Goal: Transaction & Acquisition: Download file/media

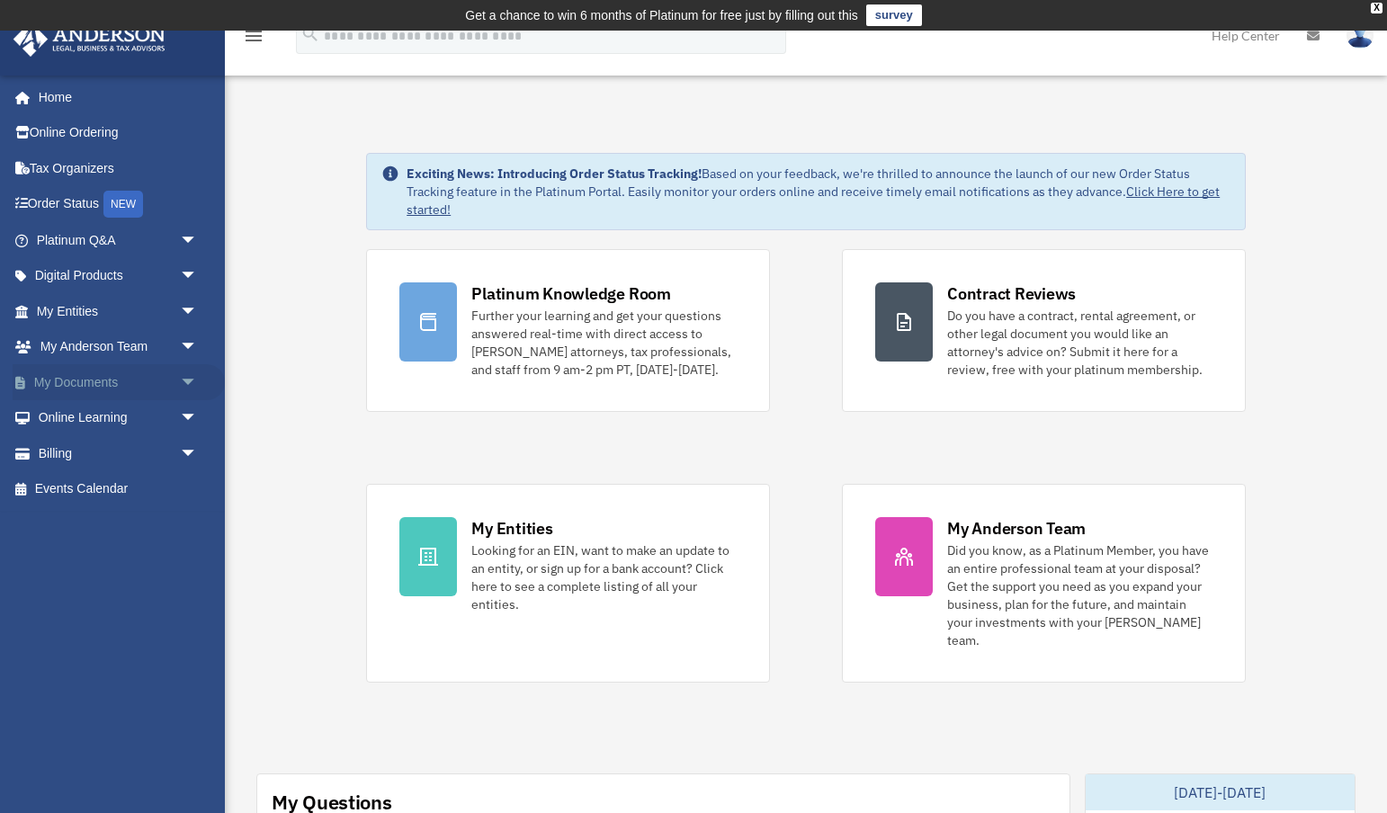
click at [186, 380] on span "arrow_drop_down" at bounding box center [198, 382] width 36 height 37
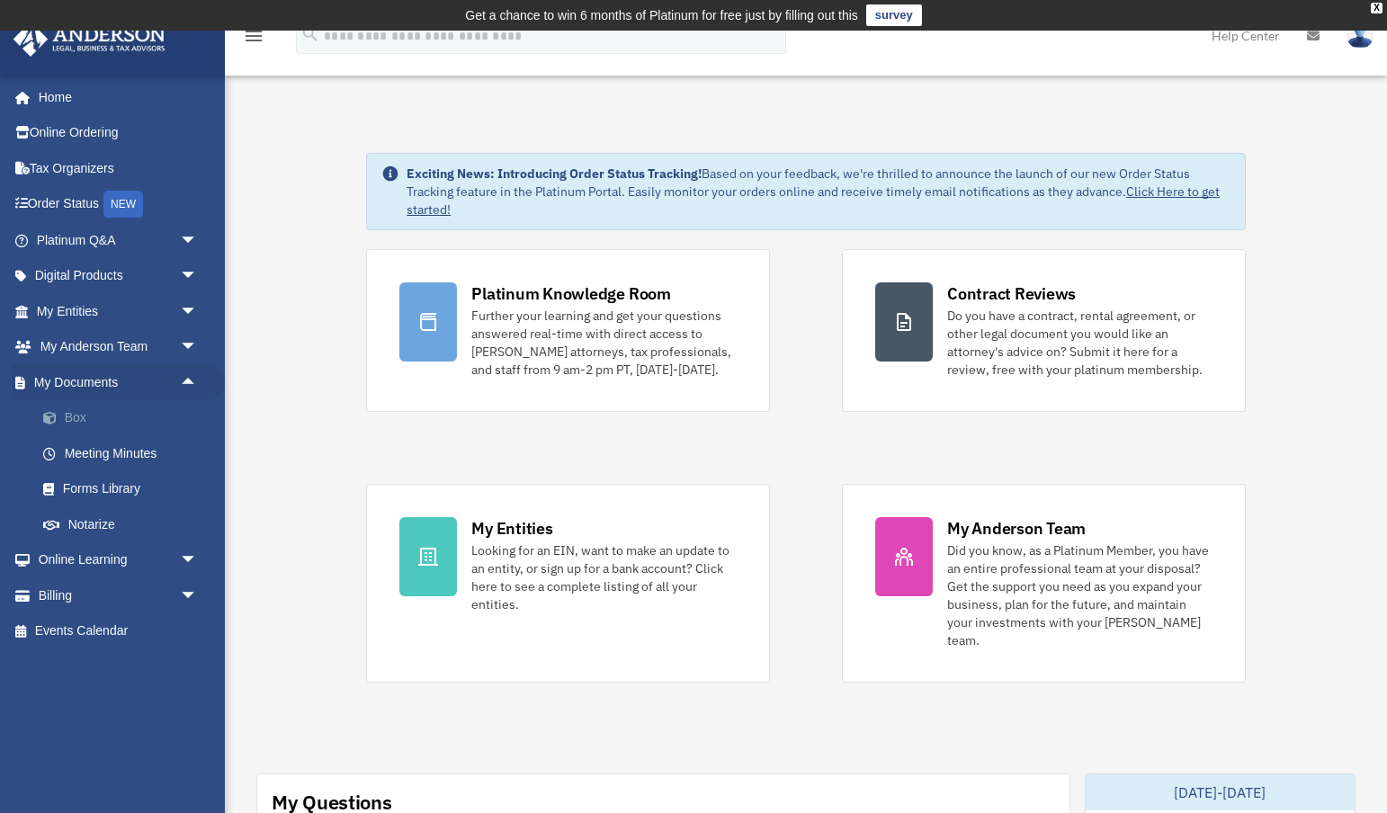
click at [66, 416] on link "Box" at bounding box center [125, 418] width 200 height 36
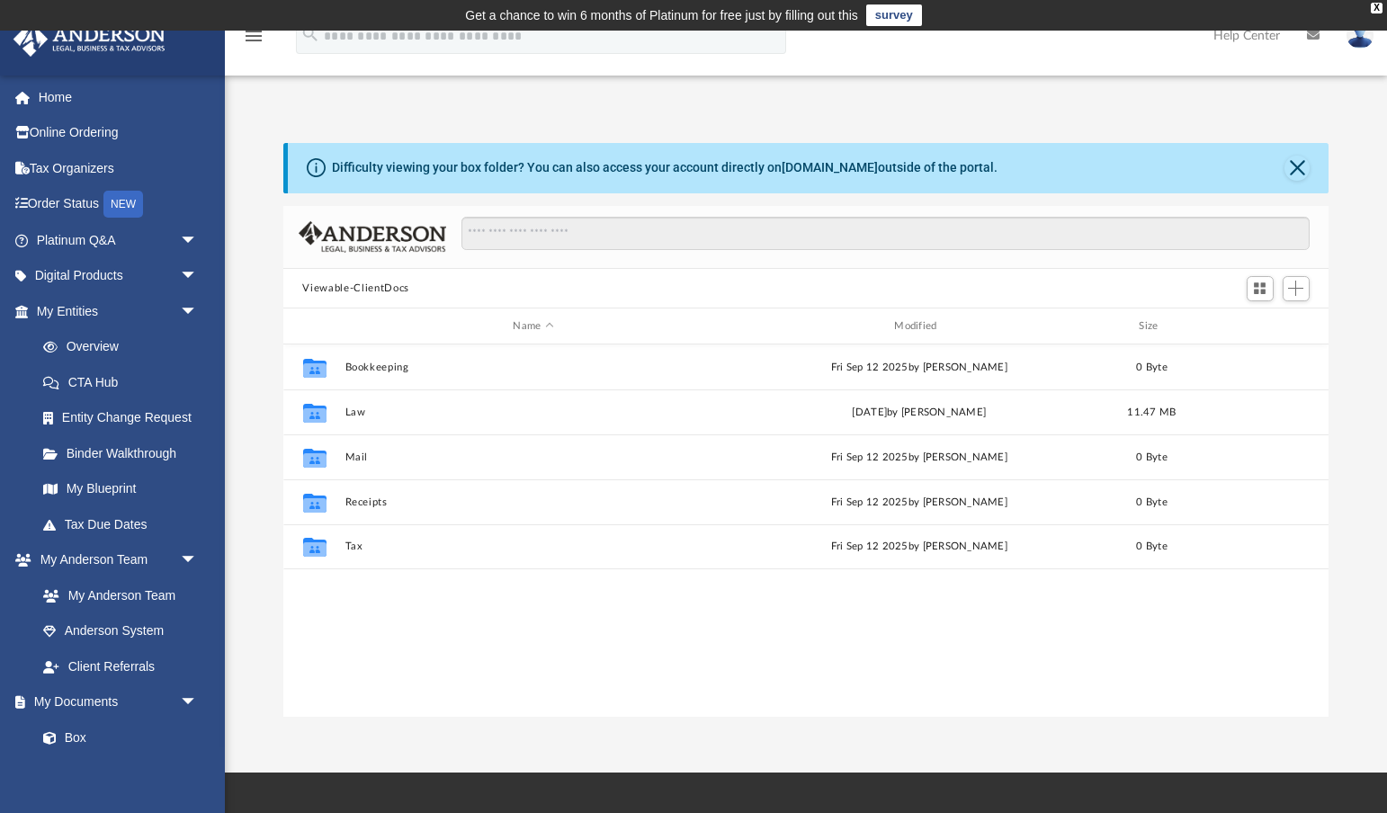
scroll to position [409, 1046]
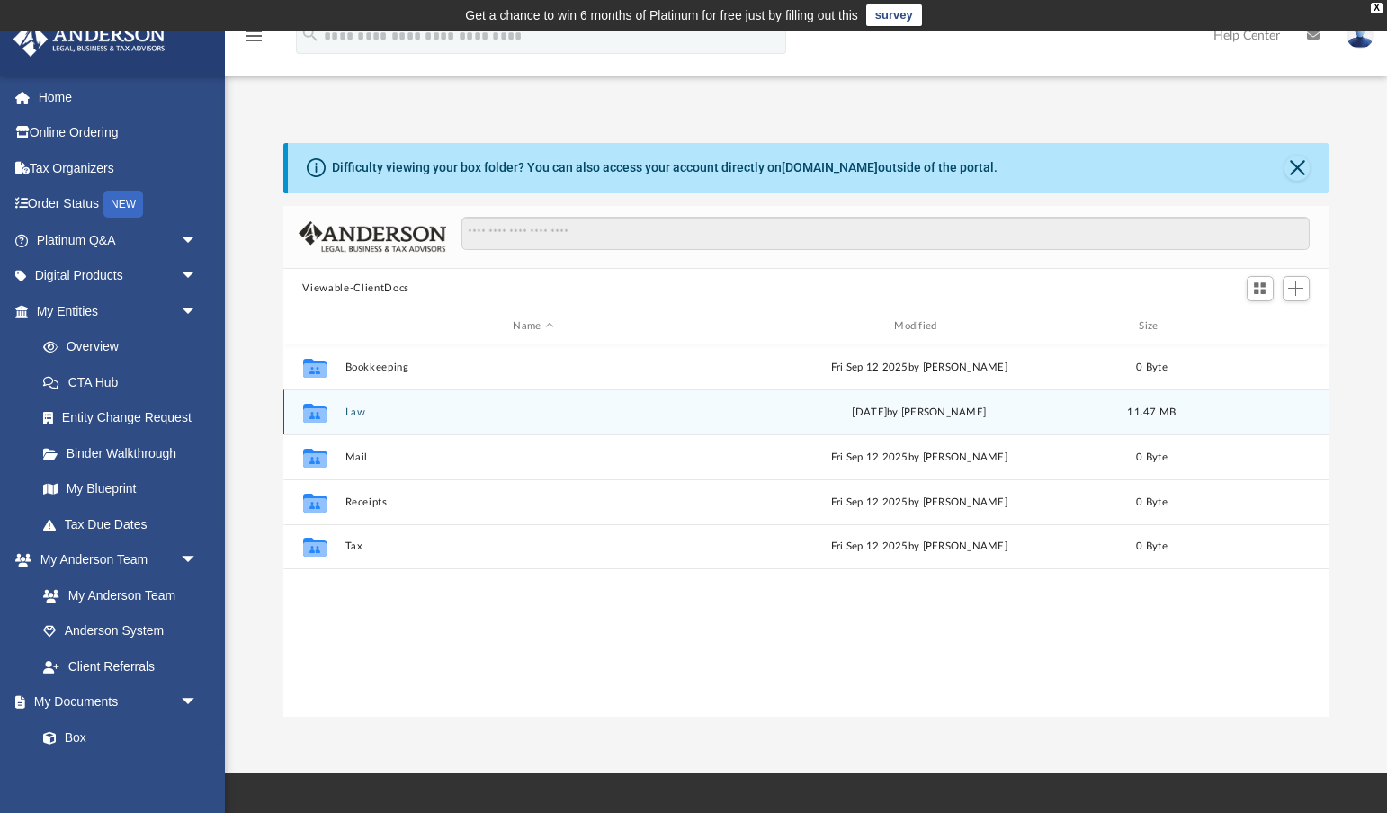
click at [359, 407] on button "Law" at bounding box center [534, 413] width 378 height 12
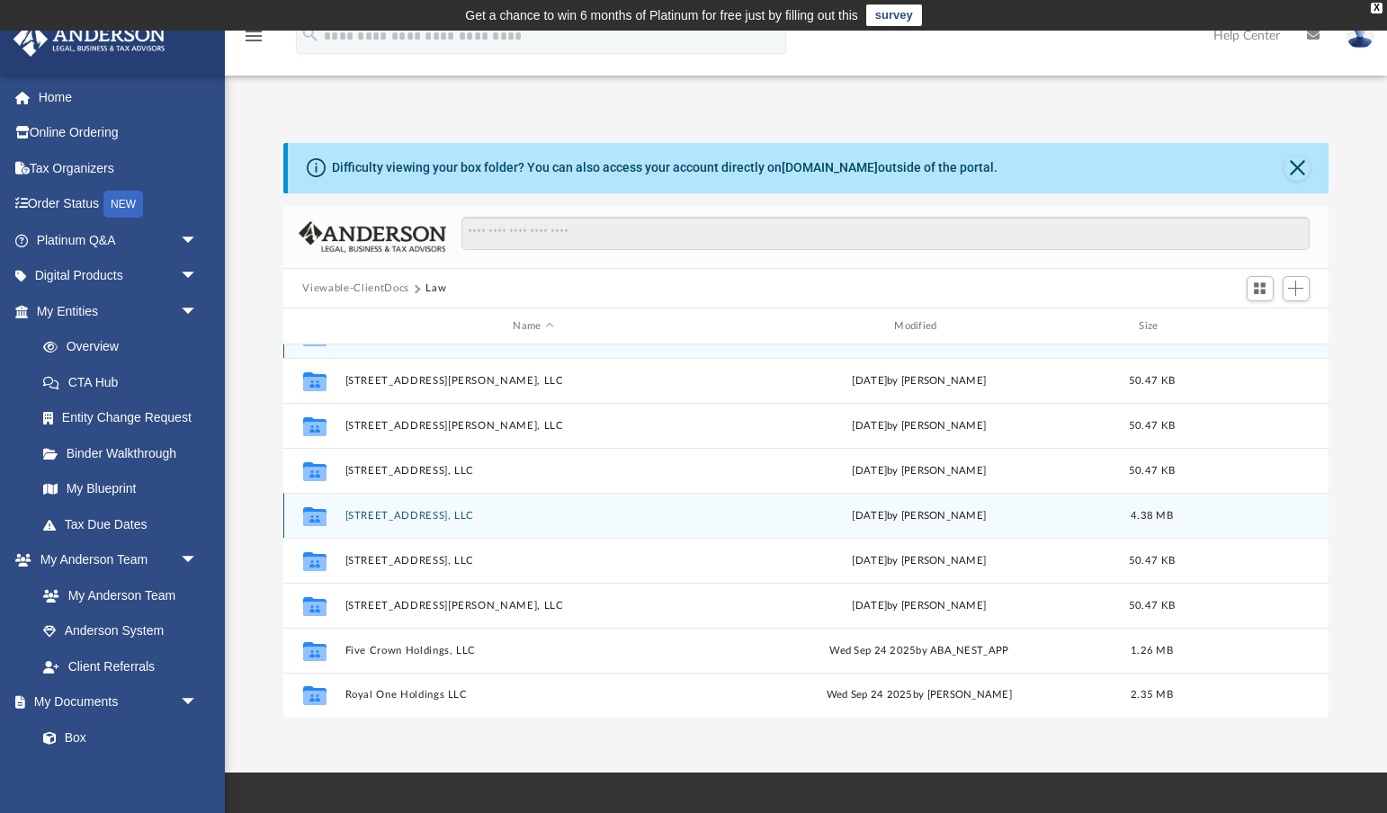
scroll to position [8, 0]
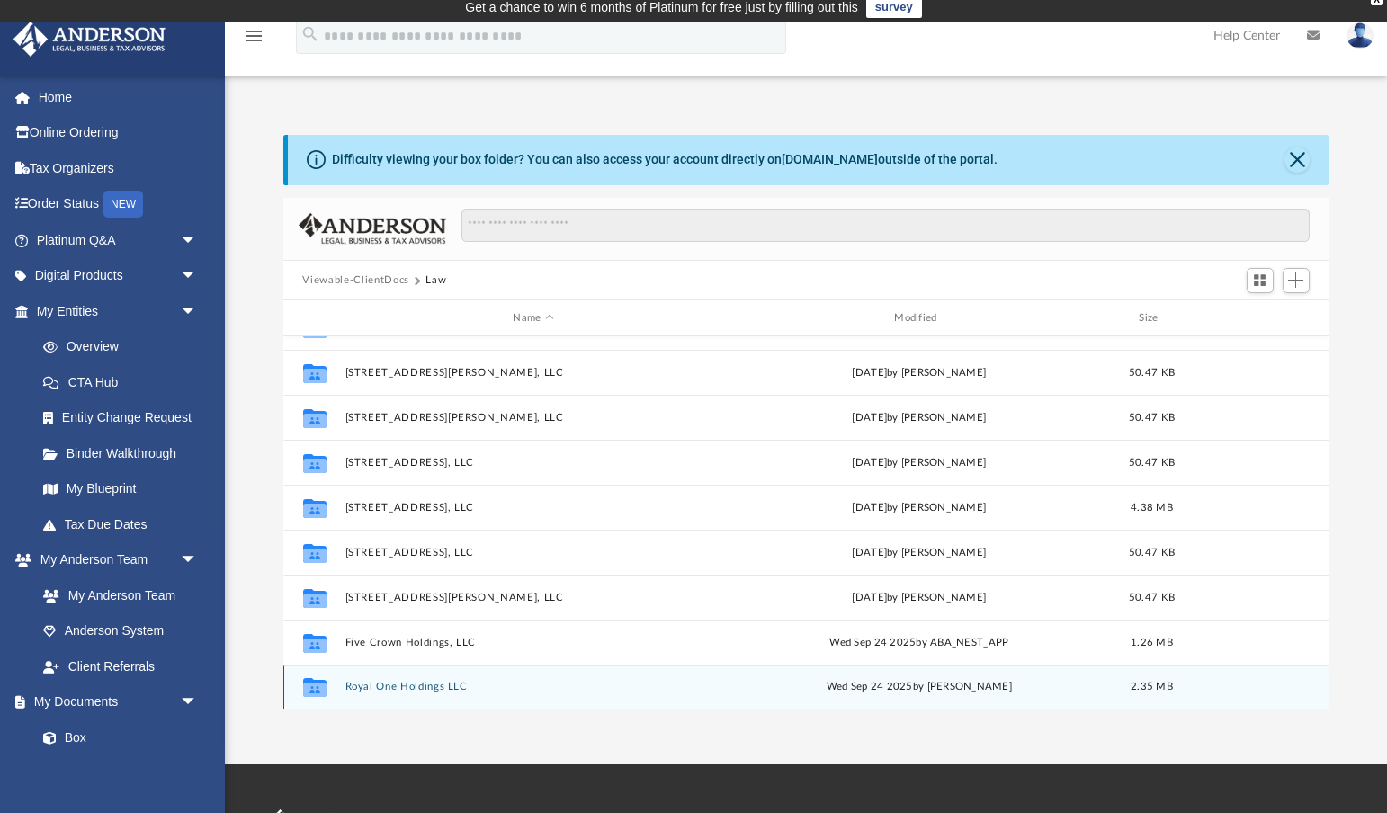
click at [394, 688] on button "Royal One Holdings LLC" at bounding box center [534, 688] width 378 height 12
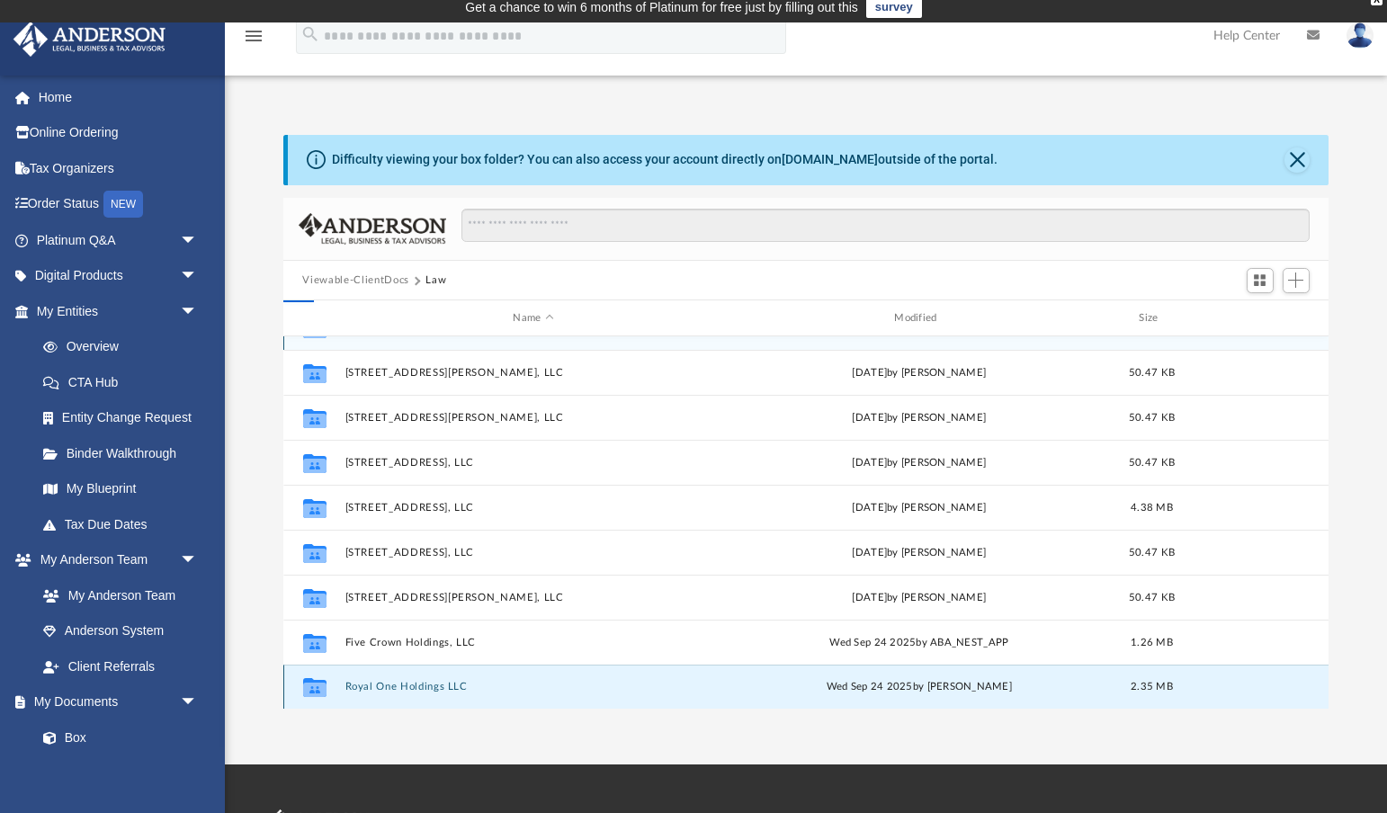
scroll to position [0, 0]
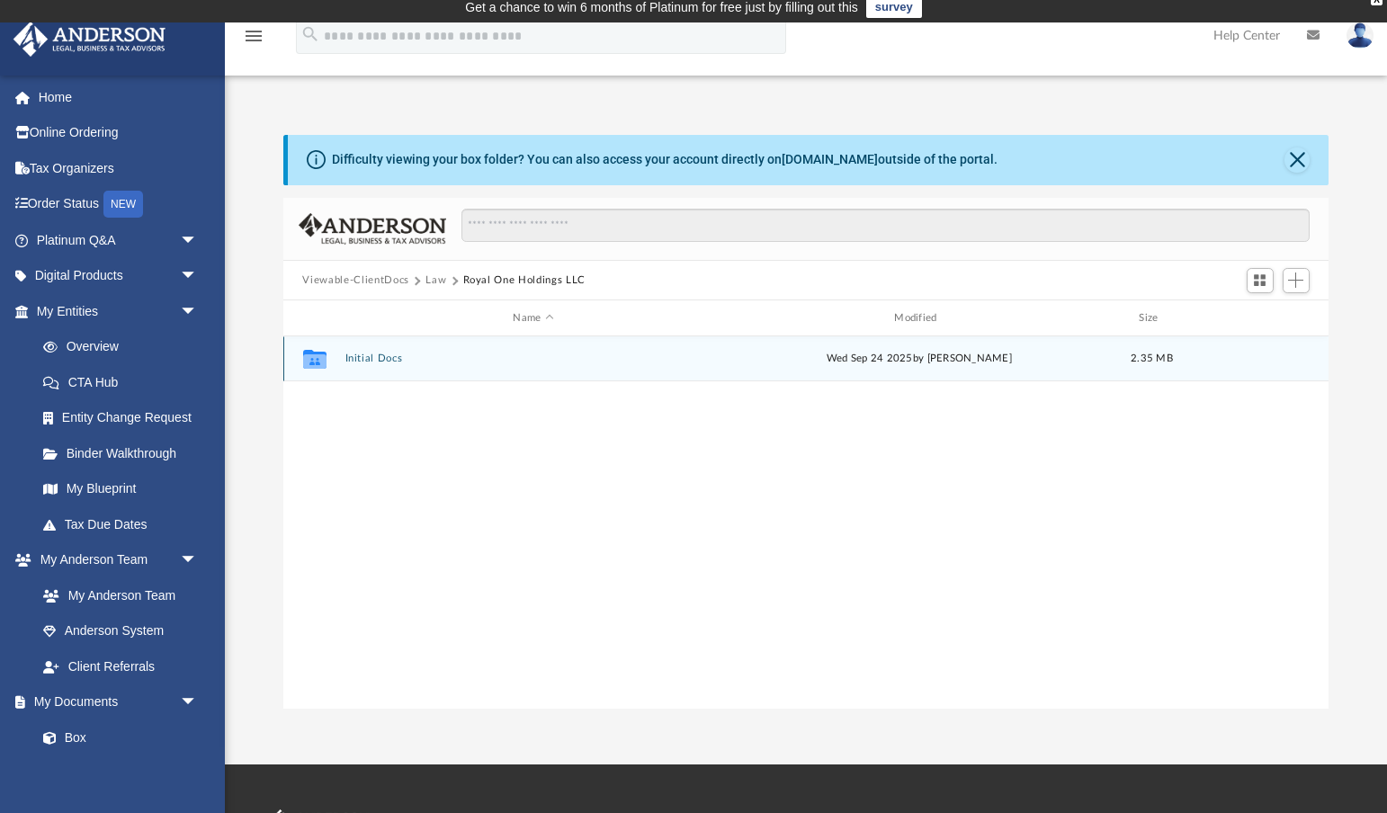
click at [368, 356] on button "Initial Docs" at bounding box center [534, 360] width 378 height 12
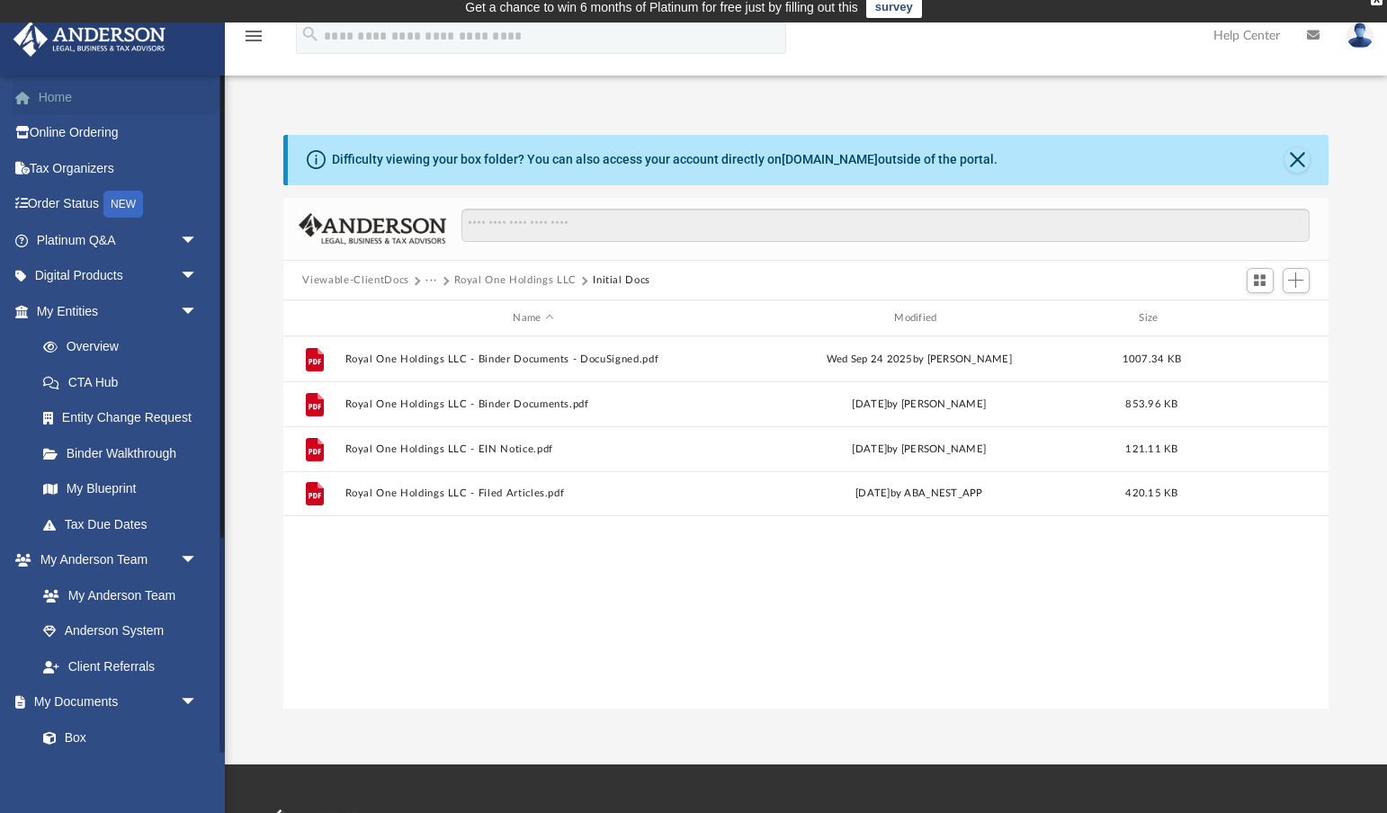
click at [66, 108] on link "Home" at bounding box center [119, 97] width 212 height 36
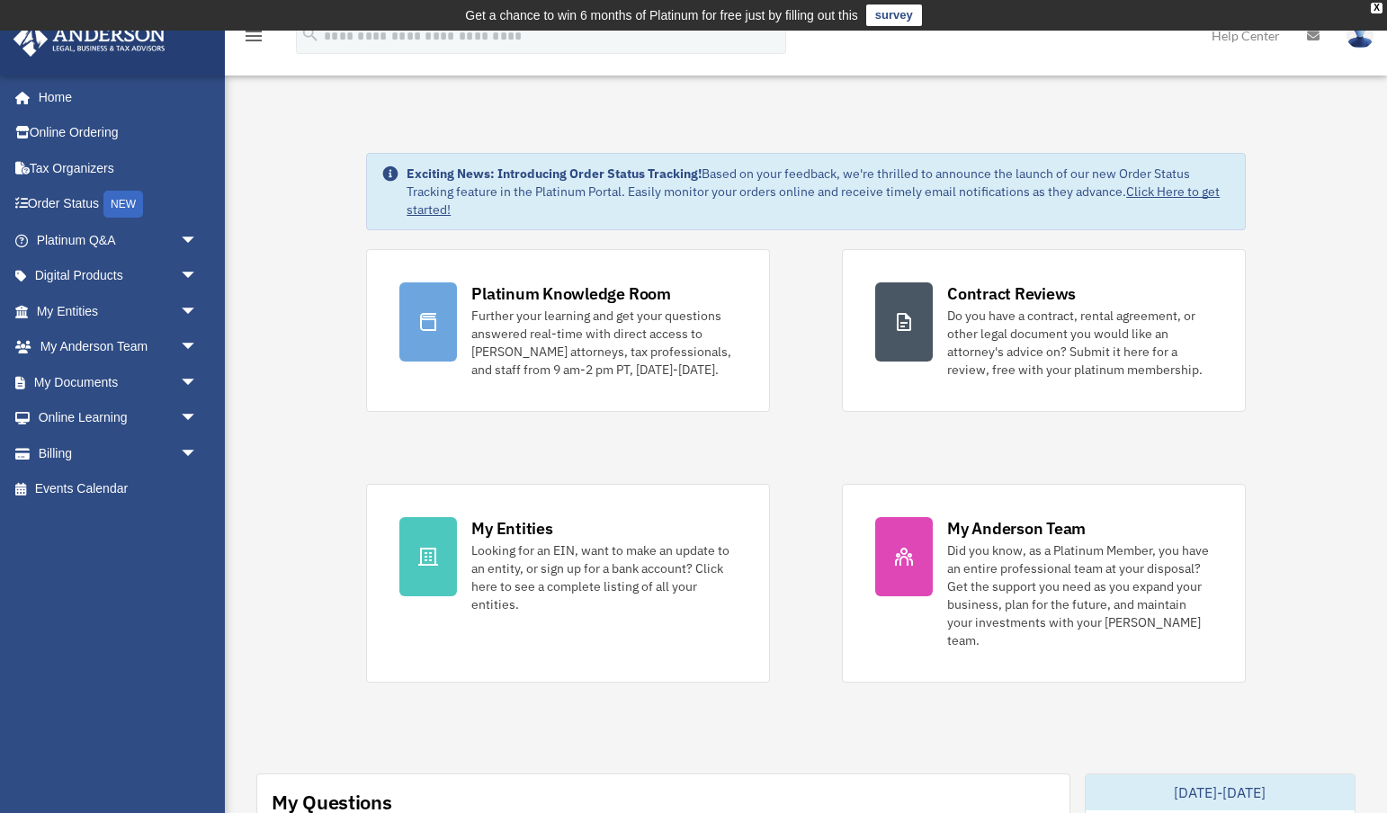
click at [794, 288] on div "Platinum Knowledge Room Further your learning and get your questions answered r…" at bounding box center [806, 466] width 880 height 434
click at [808, 304] on div "Platinum Knowledge Room Further your learning and get your questions answered r…" at bounding box center [806, 466] width 880 height 434
click at [170, 380] on link "My Documents arrow_drop_down" at bounding box center [119, 382] width 212 height 36
click at [188, 380] on span "arrow_drop_down" at bounding box center [198, 382] width 36 height 37
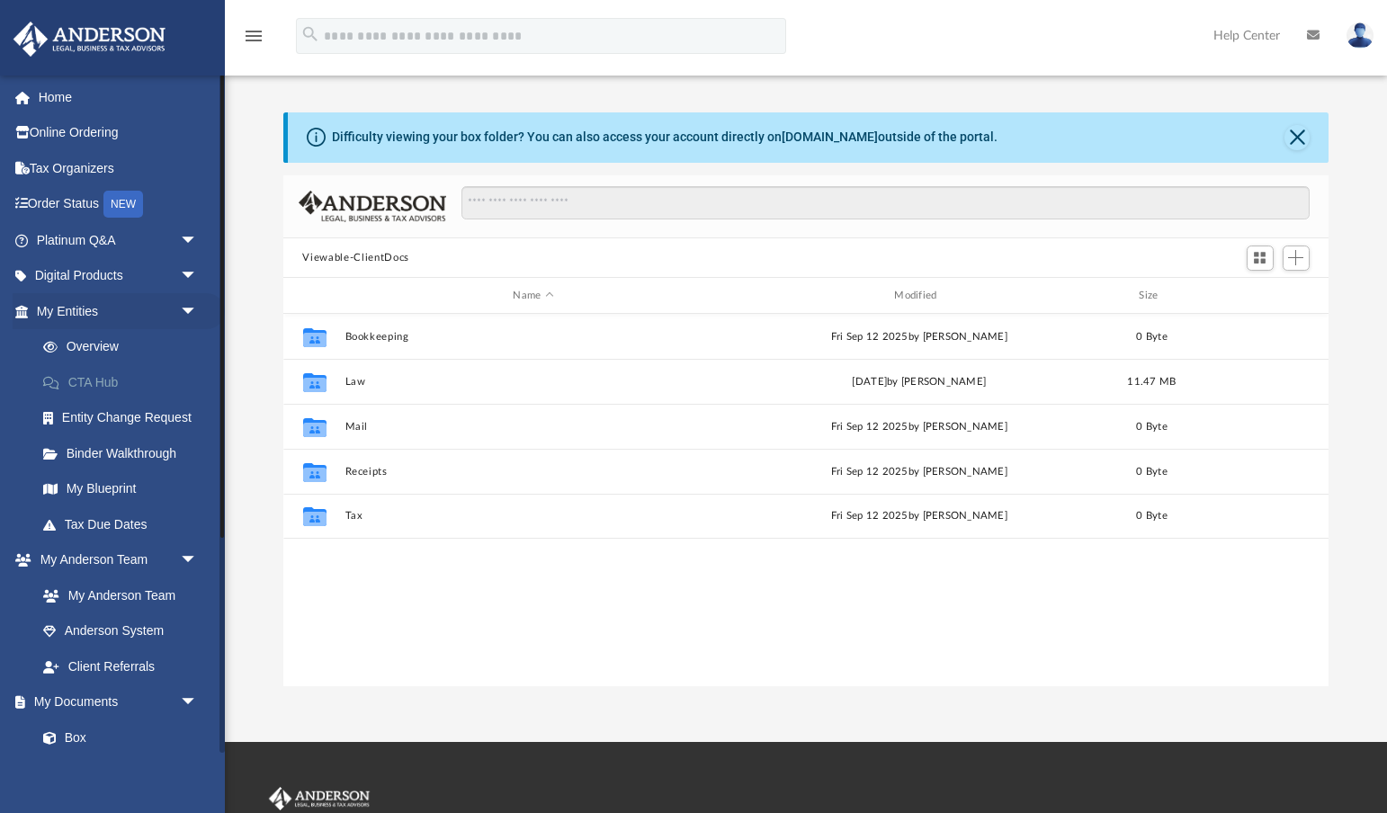
scroll to position [409, 1046]
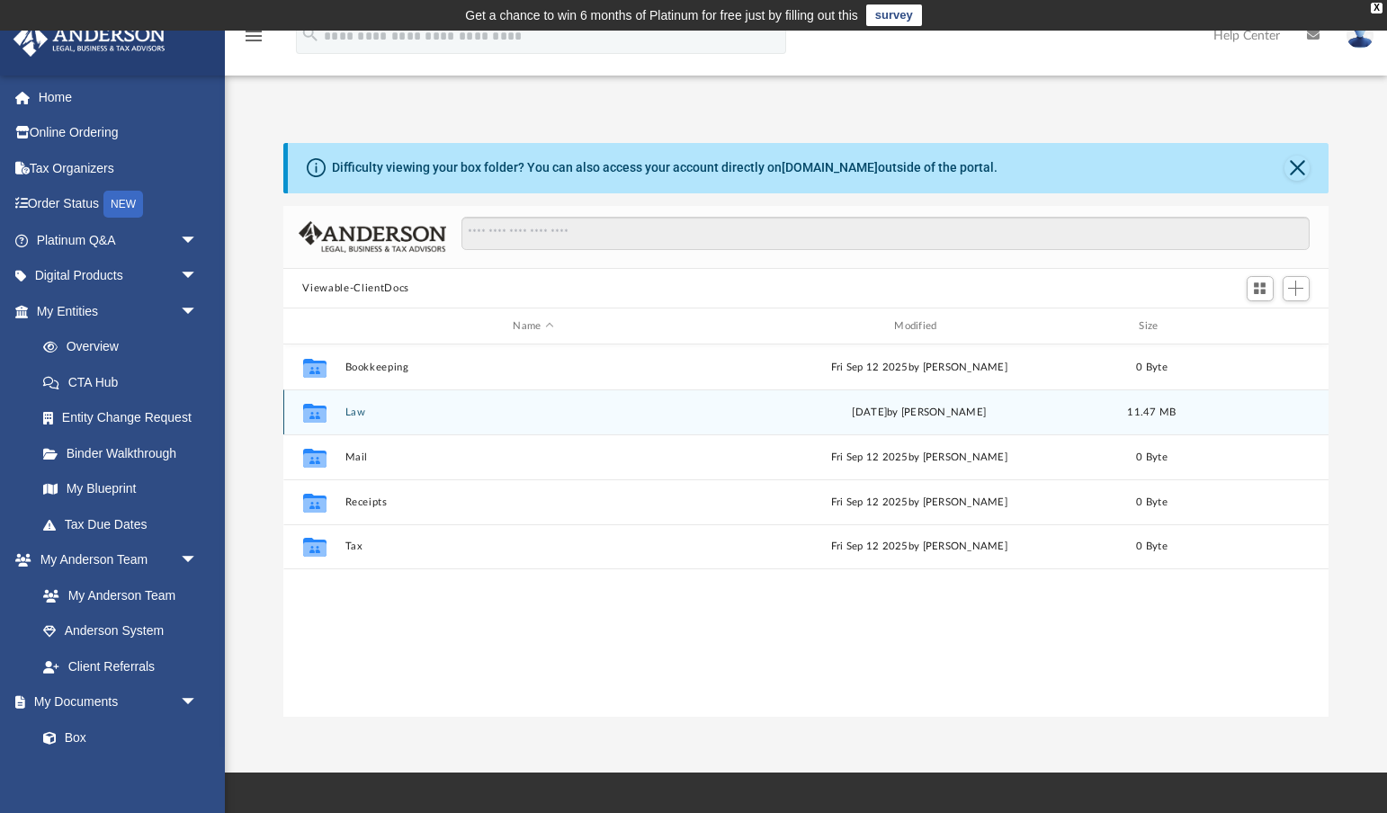
click at [359, 412] on button "Law" at bounding box center [534, 413] width 378 height 12
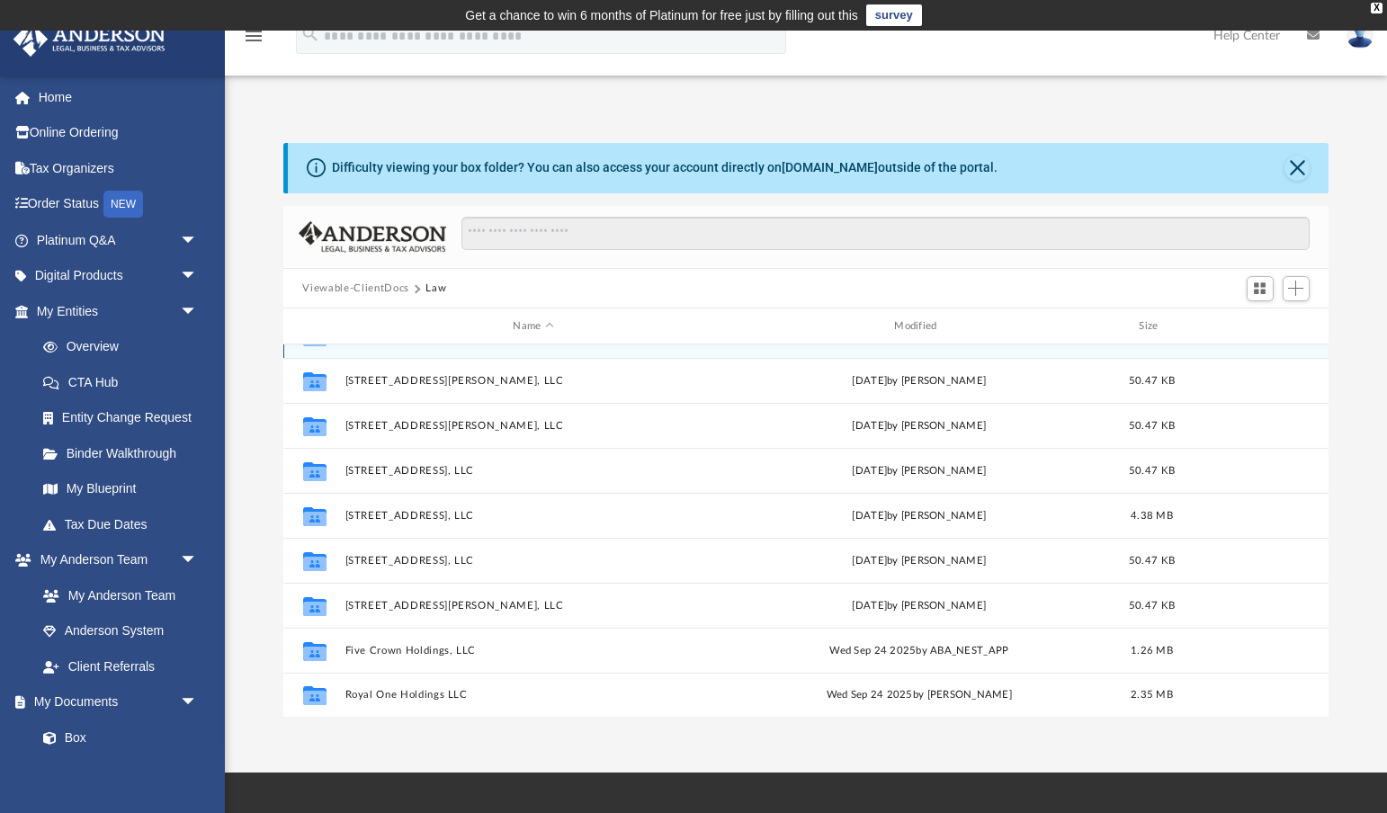
scroll to position [31, 0]
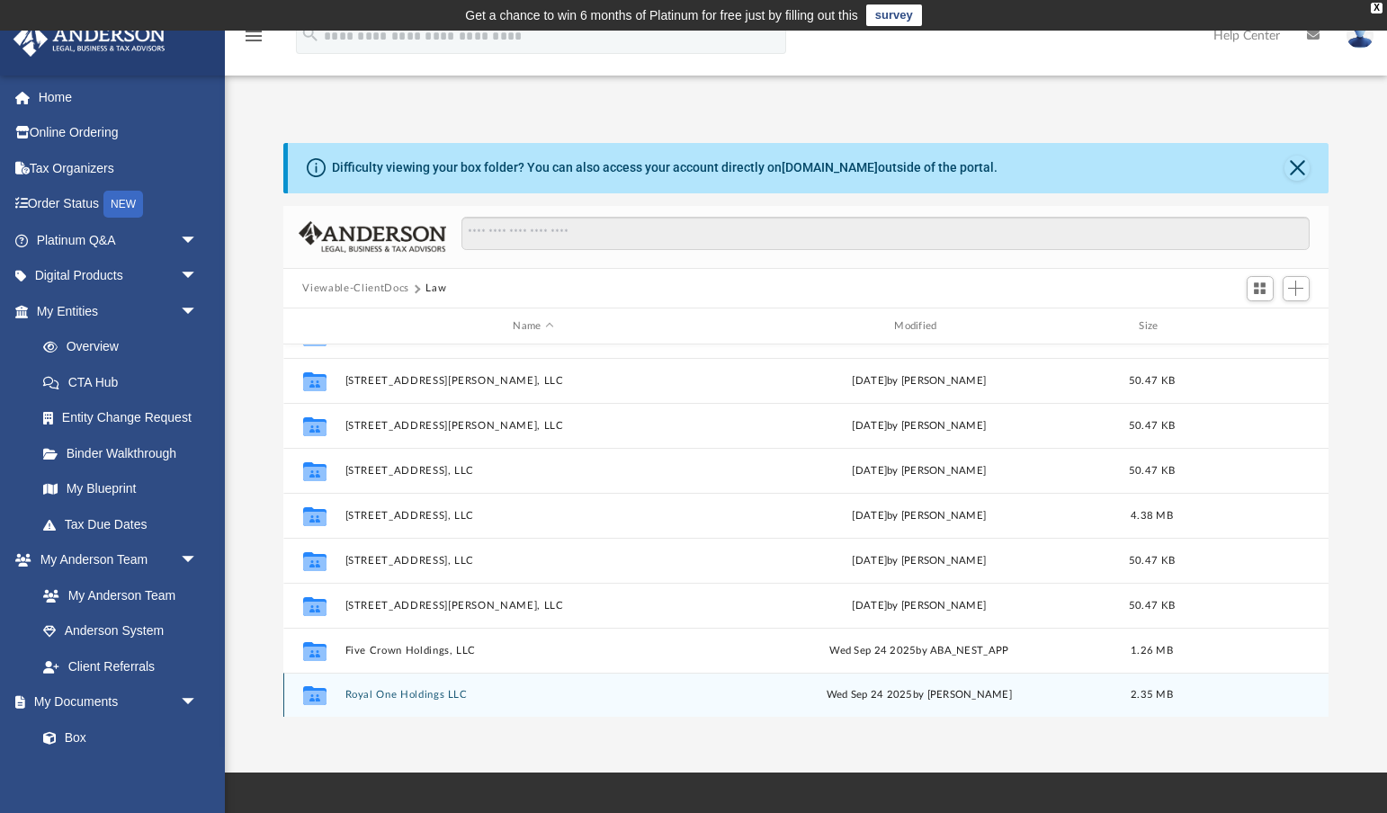
click at [403, 691] on button "Royal One Holdings LLC" at bounding box center [534, 696] width 378 height 12
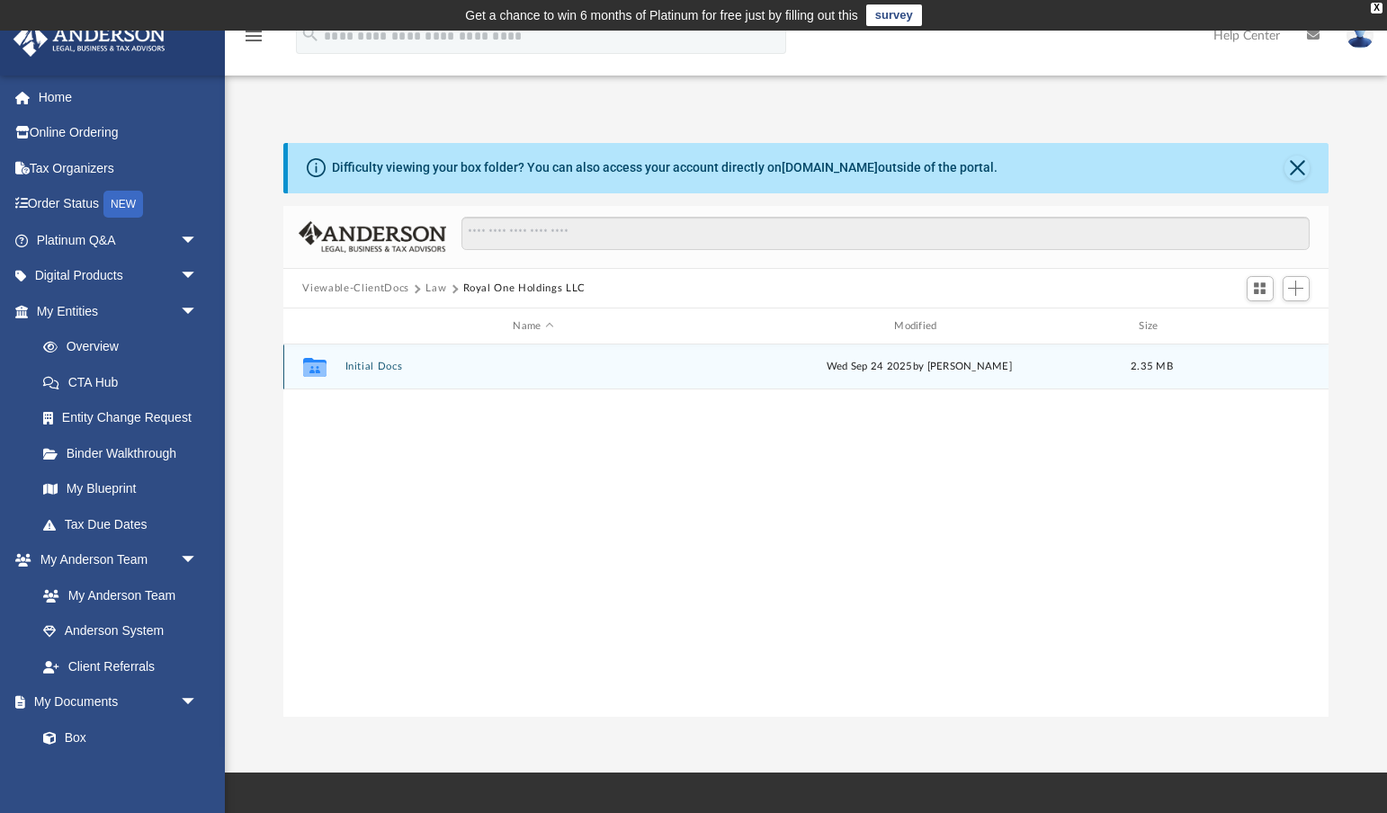
scroll to position [0, 0]
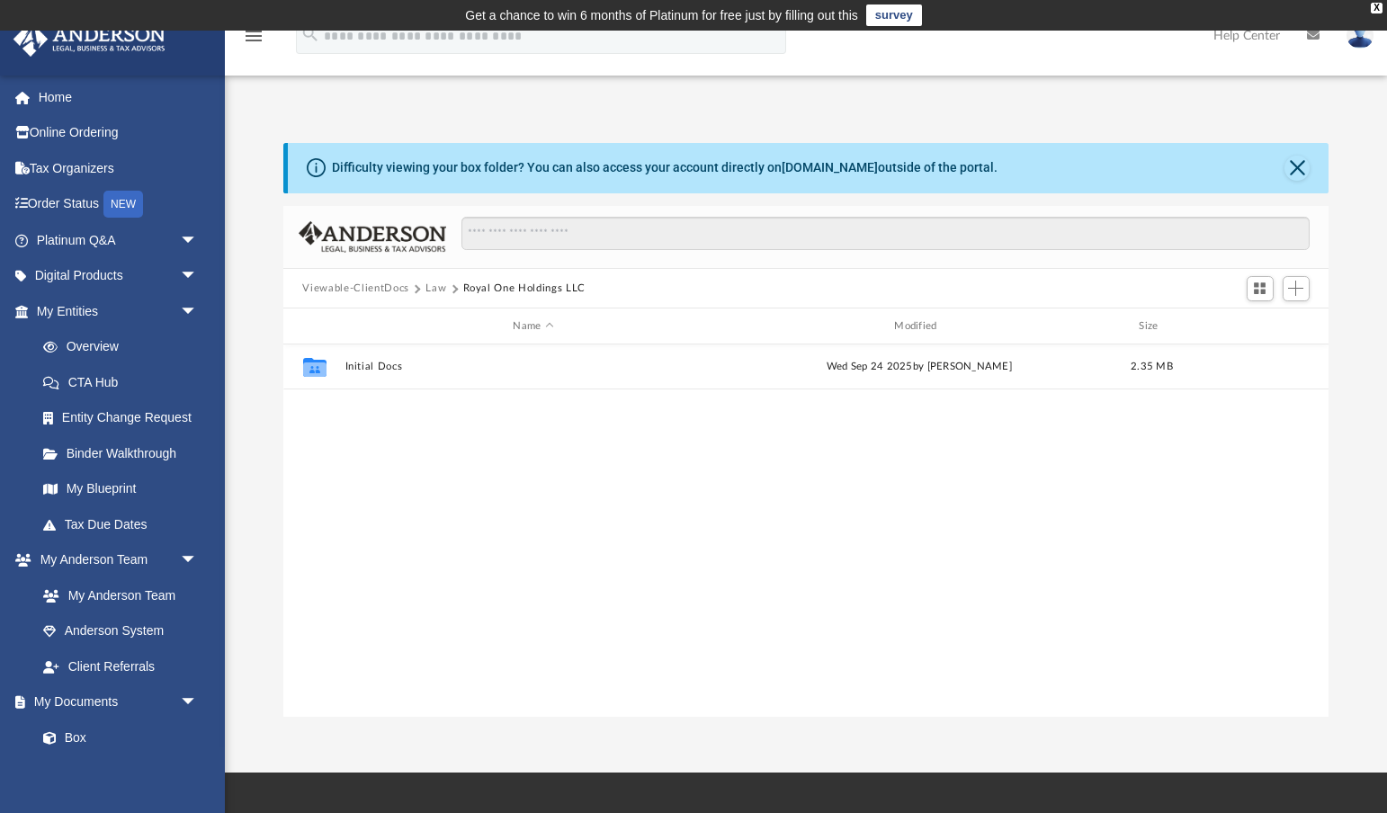
click at [438, 291] on button "Law" at bounding box center [435, 289] width 21 height 16
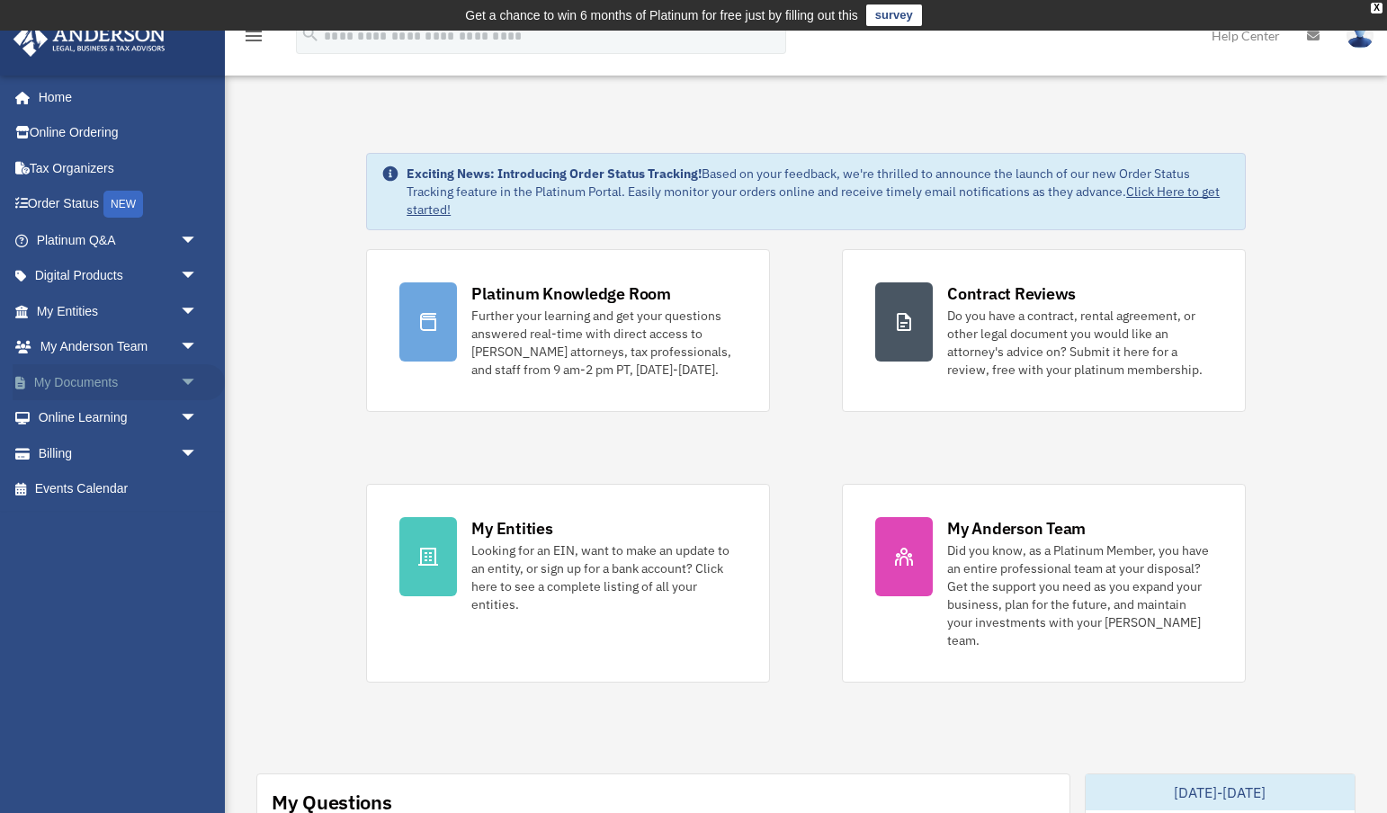
click at [184, 378] on span "arrow_drop_down" at bounding box center [198, 382] width 36 height 37
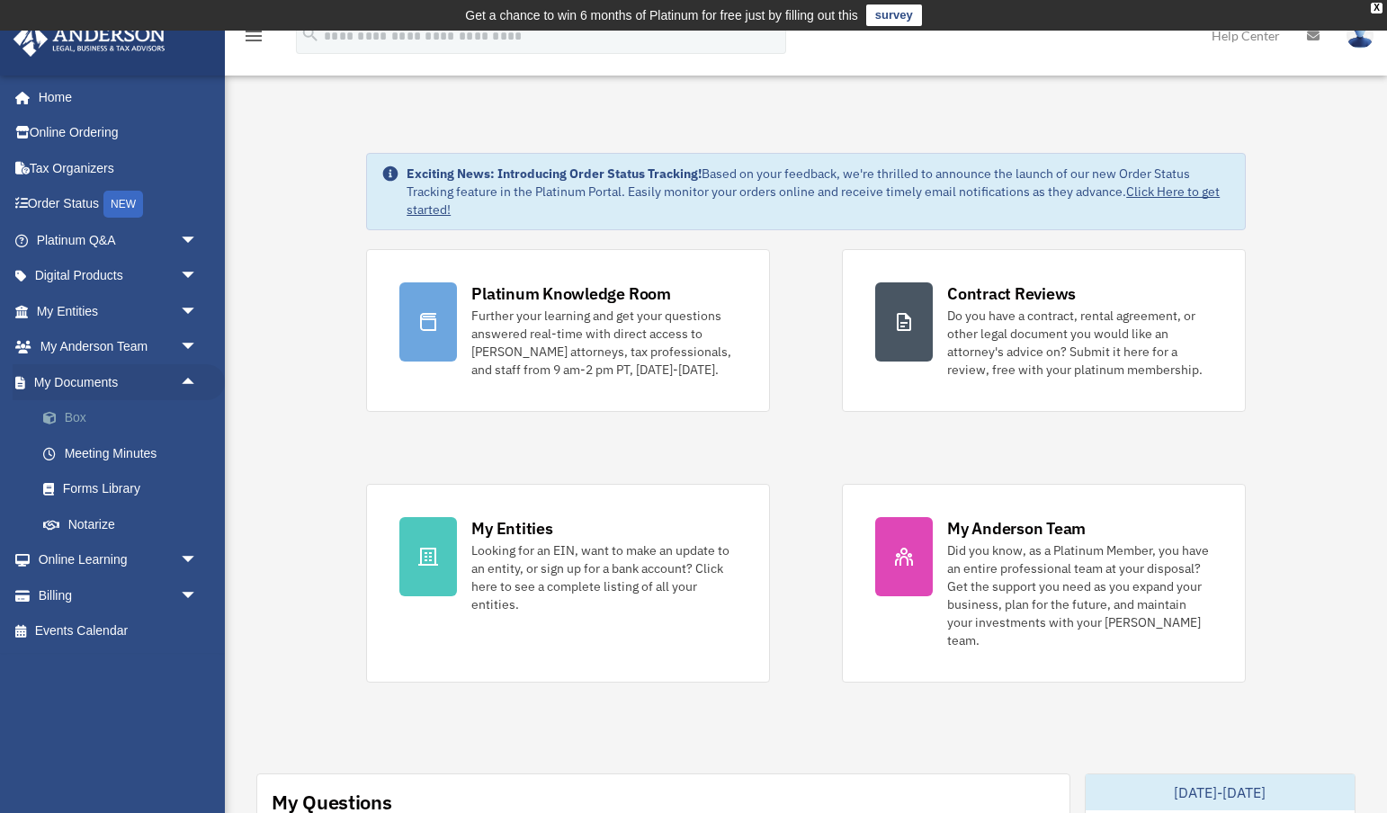
click at [76, 418] on link "Box" at bounding box center [125, 418] width 200 height 36
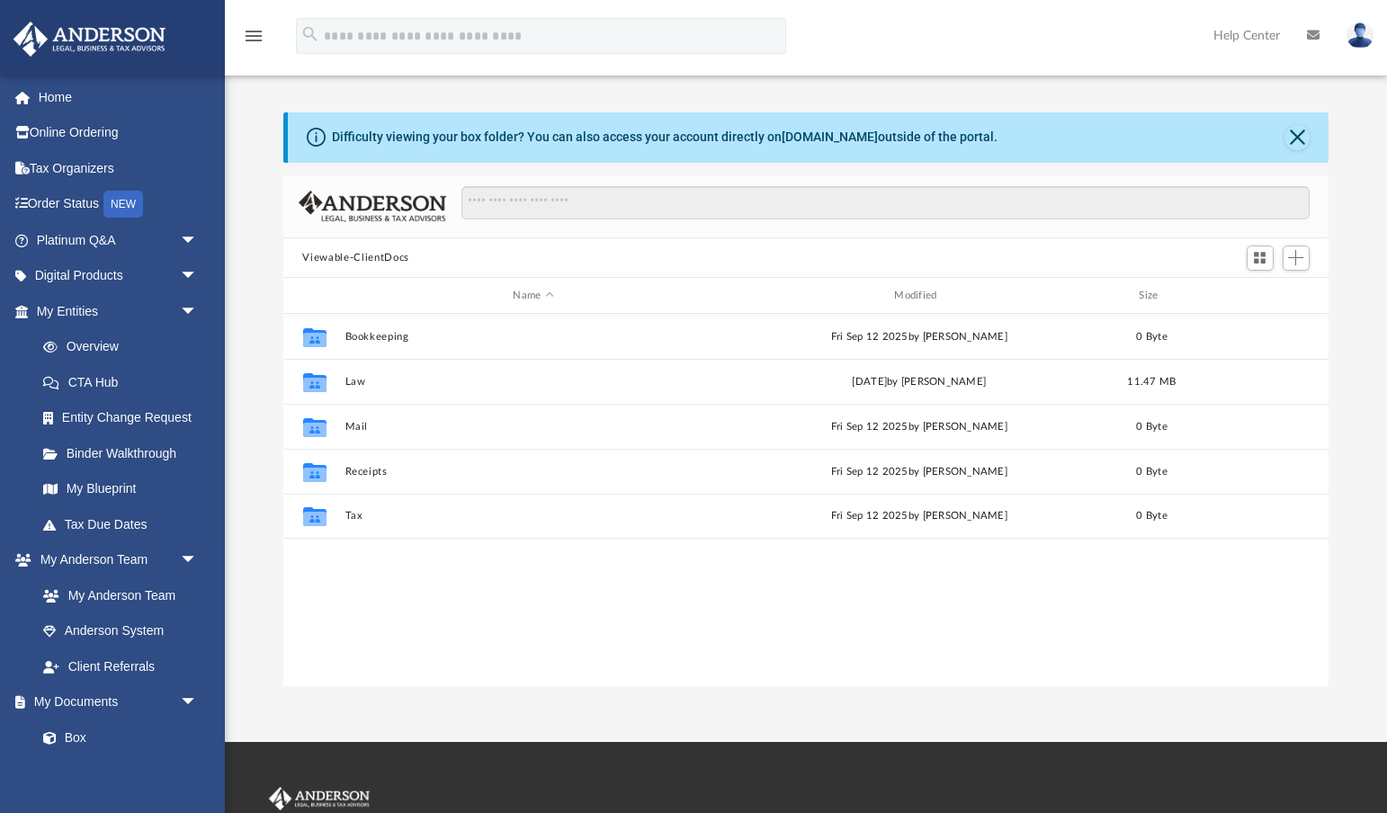
scroll to position [1, 1]
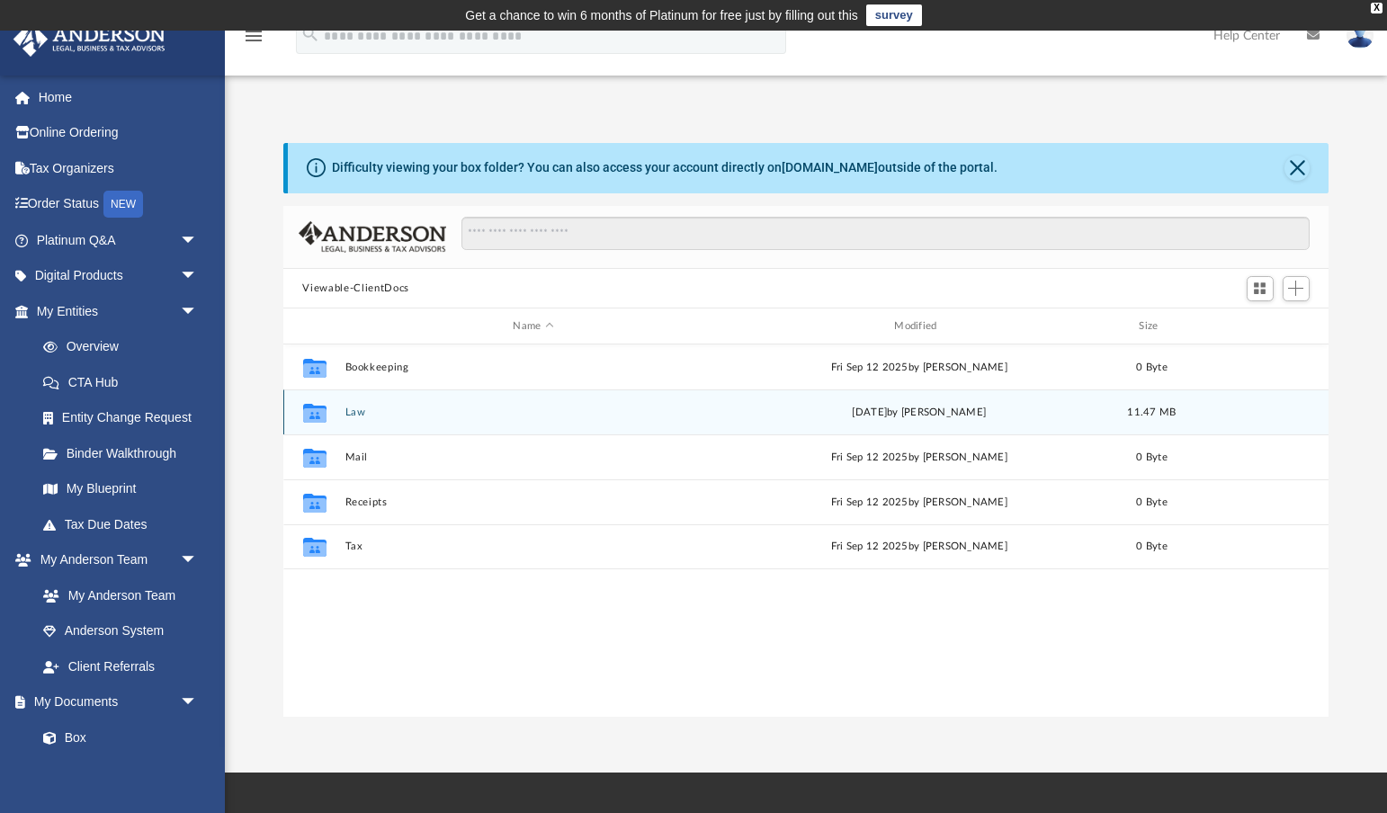
click at [362, 415] on button "Law" at bounding box center [534, 413] width 378 height 12
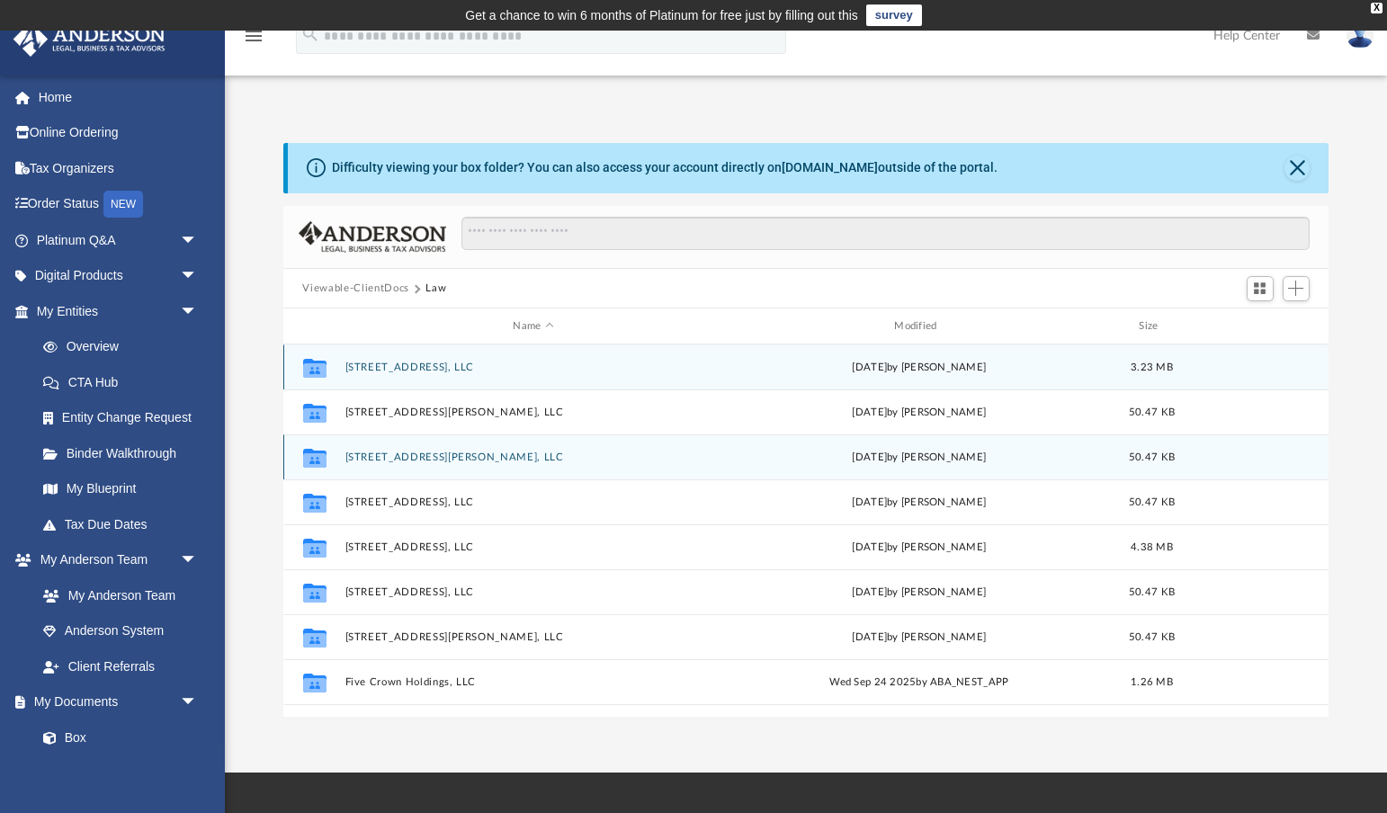
scroll to position [0, 0]
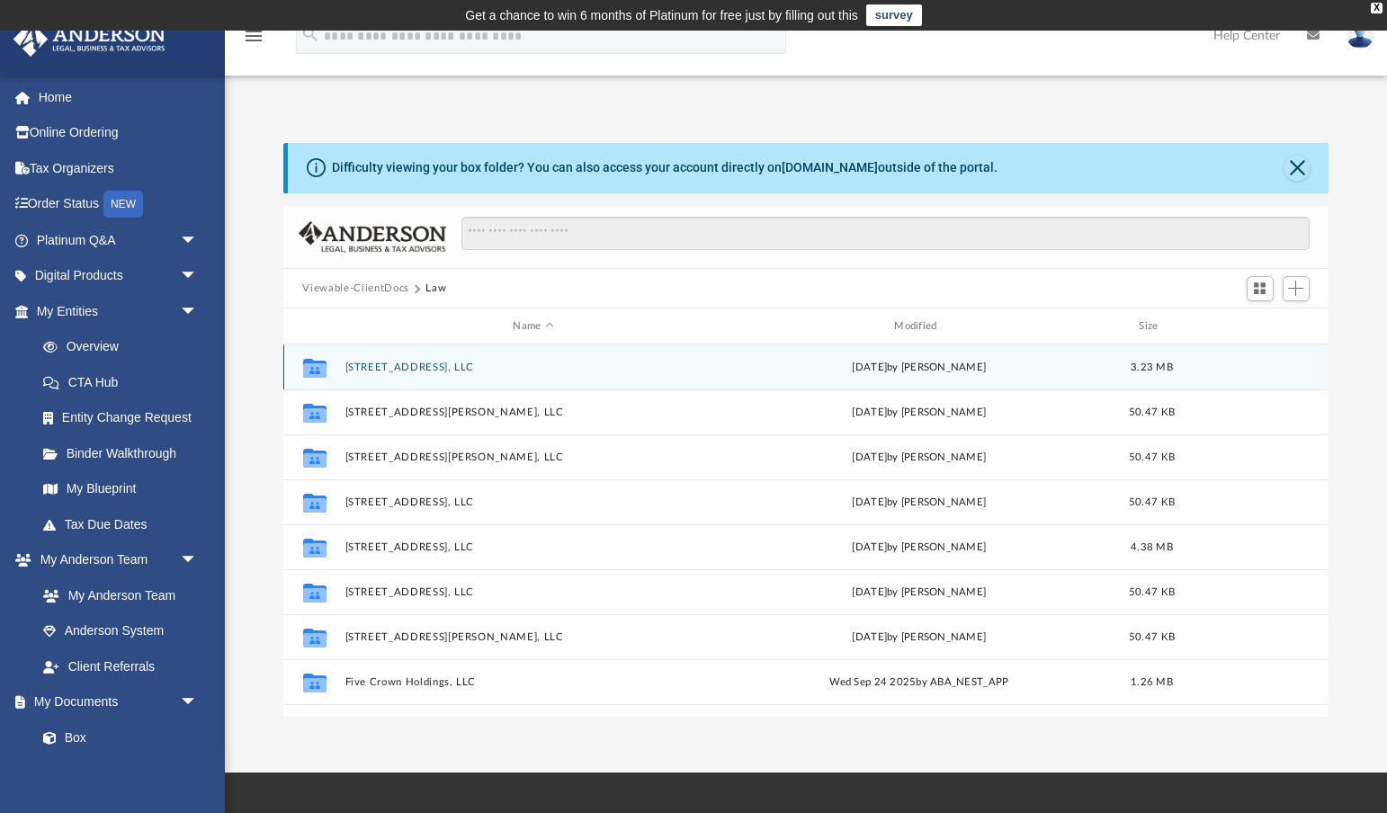
click at [426, 371] on button "1710 West 56th Street, LLC" at bounding box center [534, 368] width 378 height 12
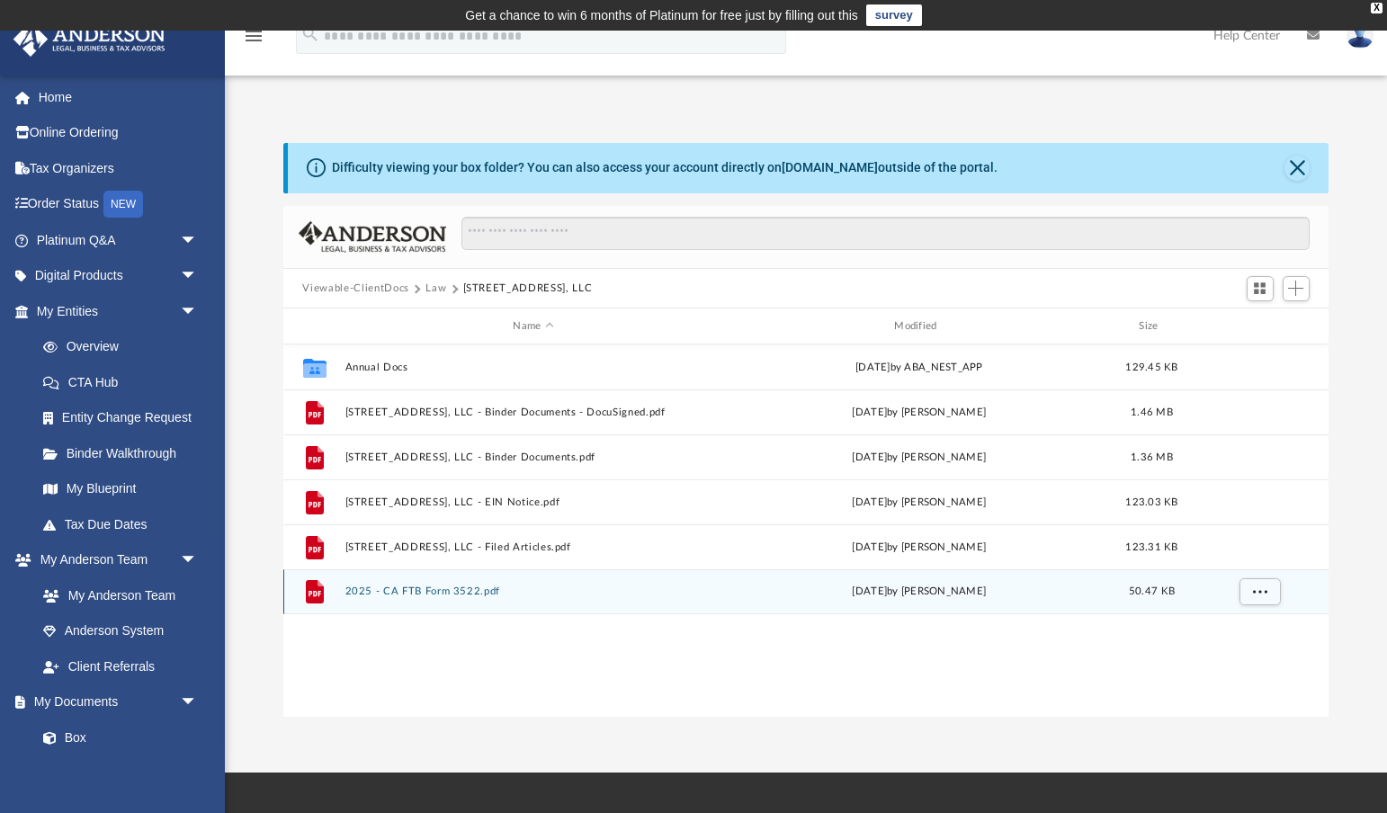
click at [465, 591] on button "2025 - CA FTB Form 3522.pdf" at bounding box center [534, 592] width 378 height 12
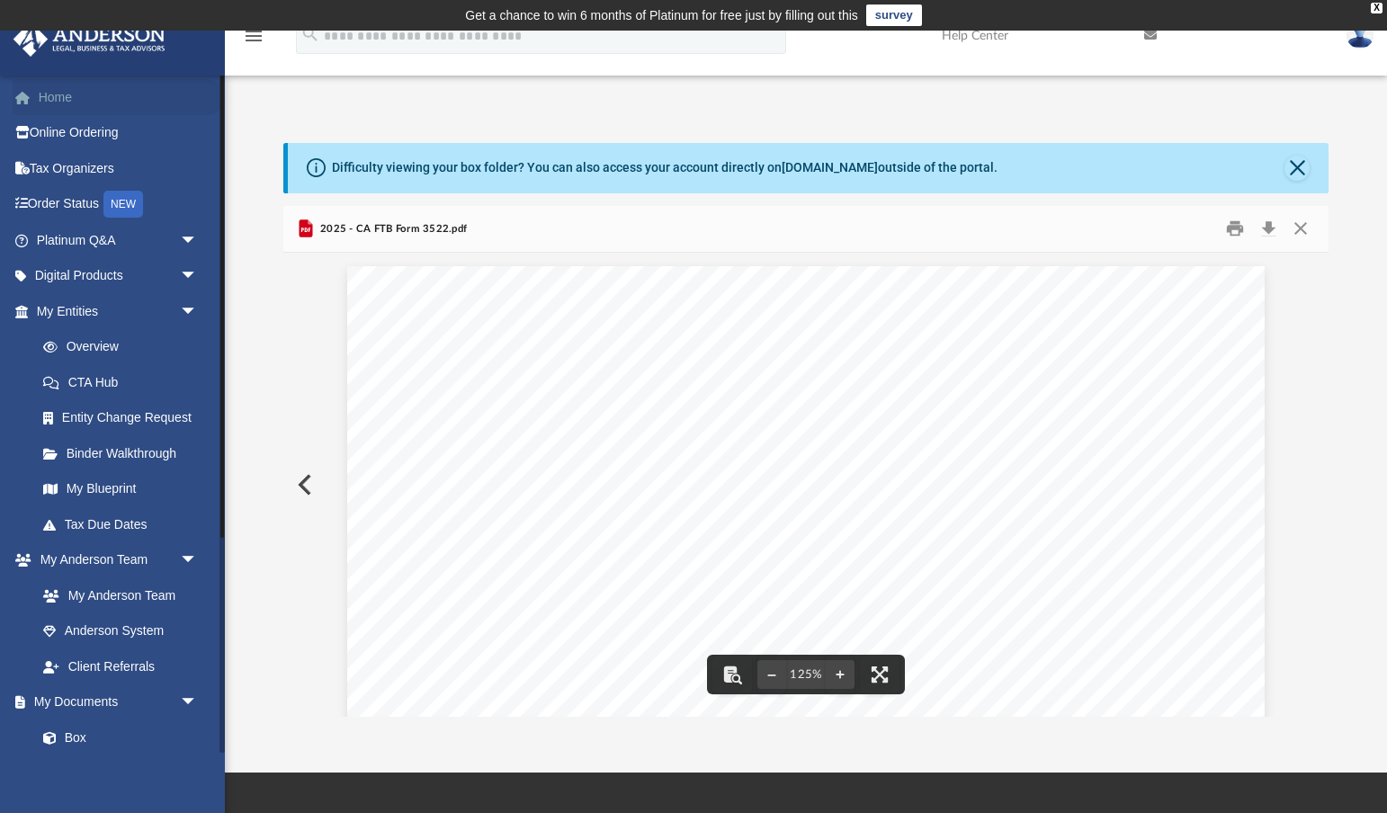
click at [66, 86] on link "Home" at bounding box center [119, 97] width 212 height 36
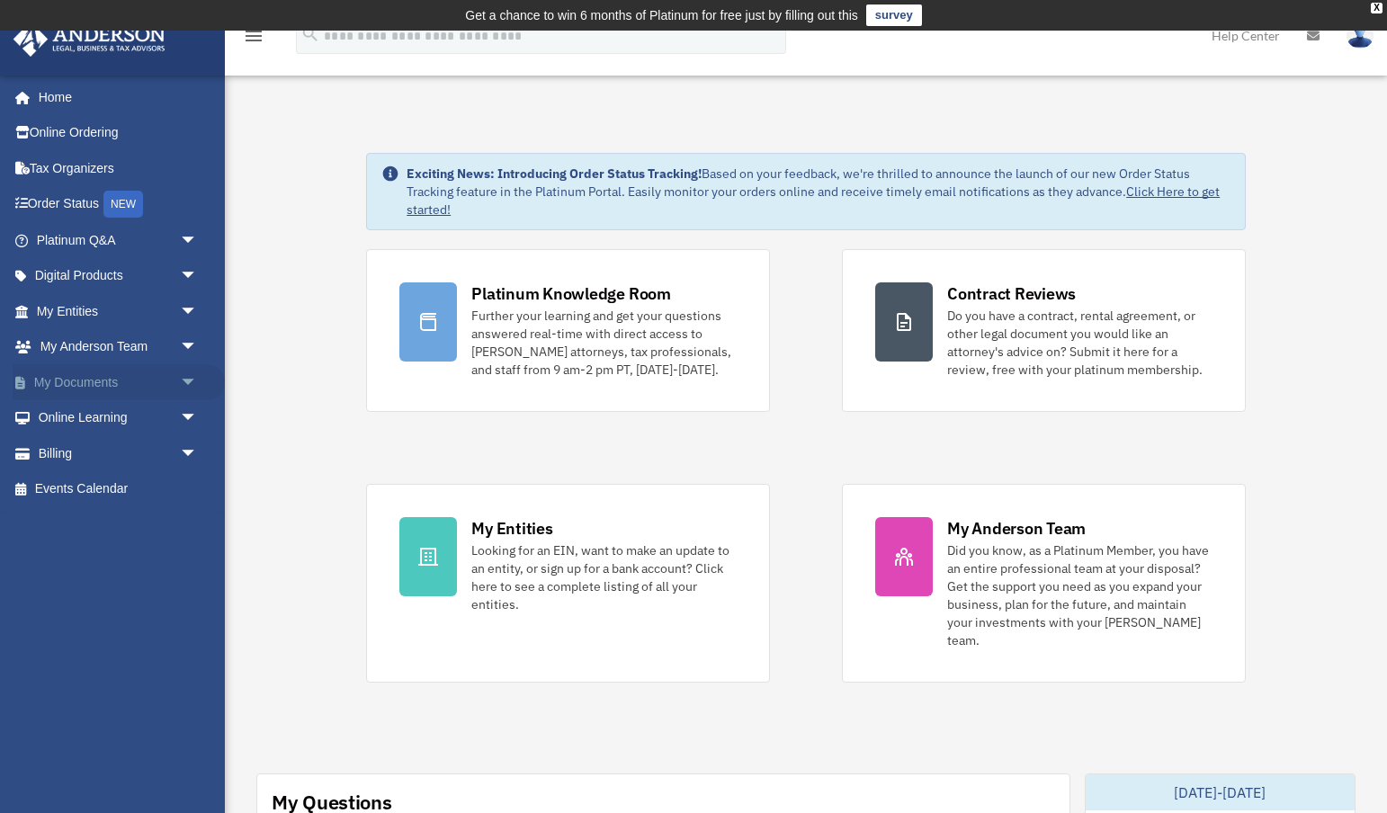
click at [180, 375] on span "arrow_drop_down" at bounding box center [198, 382] width 36 height 37
